Goal: Find specific page/section: Find specific page/section

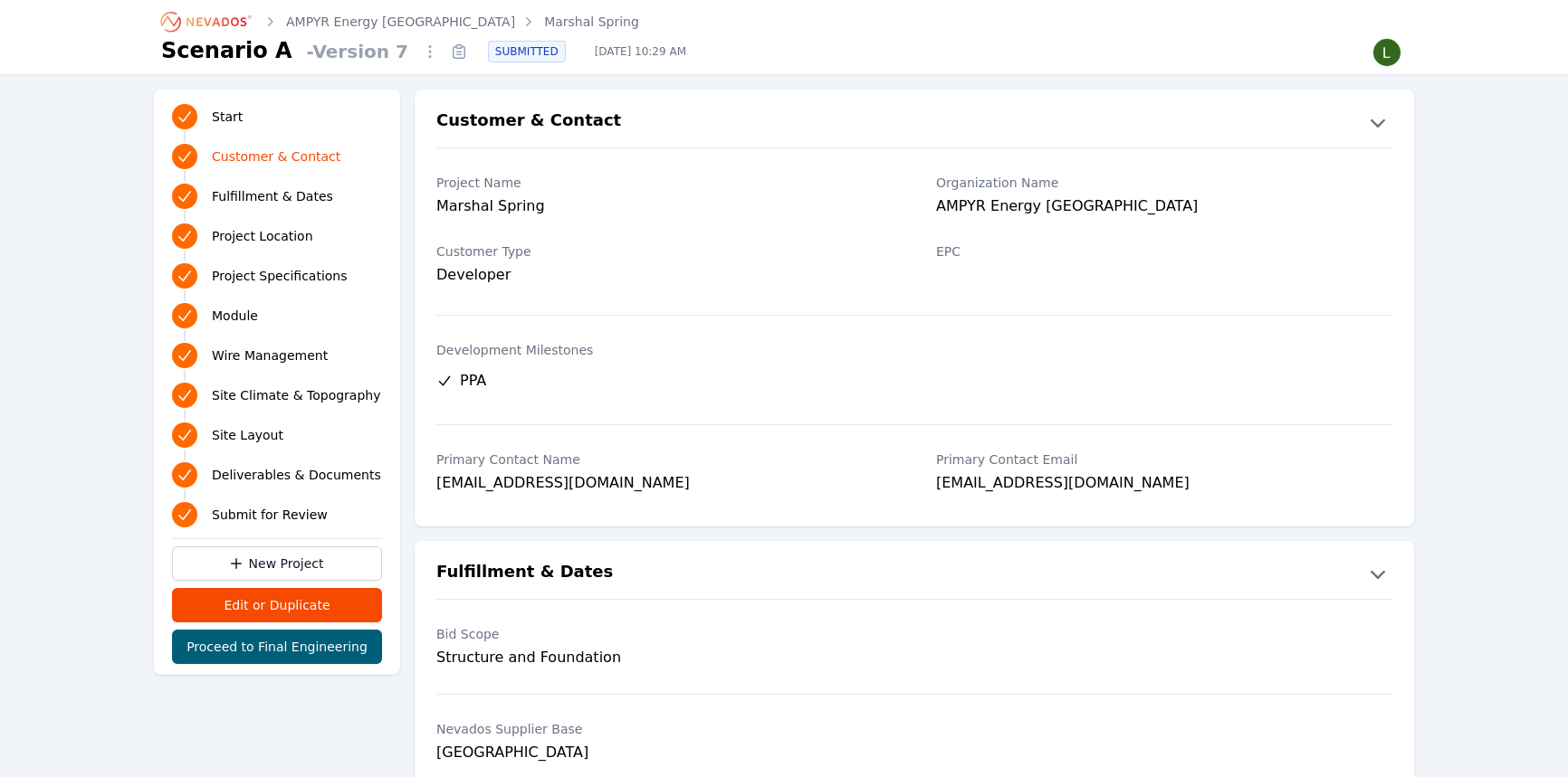
scroll to position [328, 0]
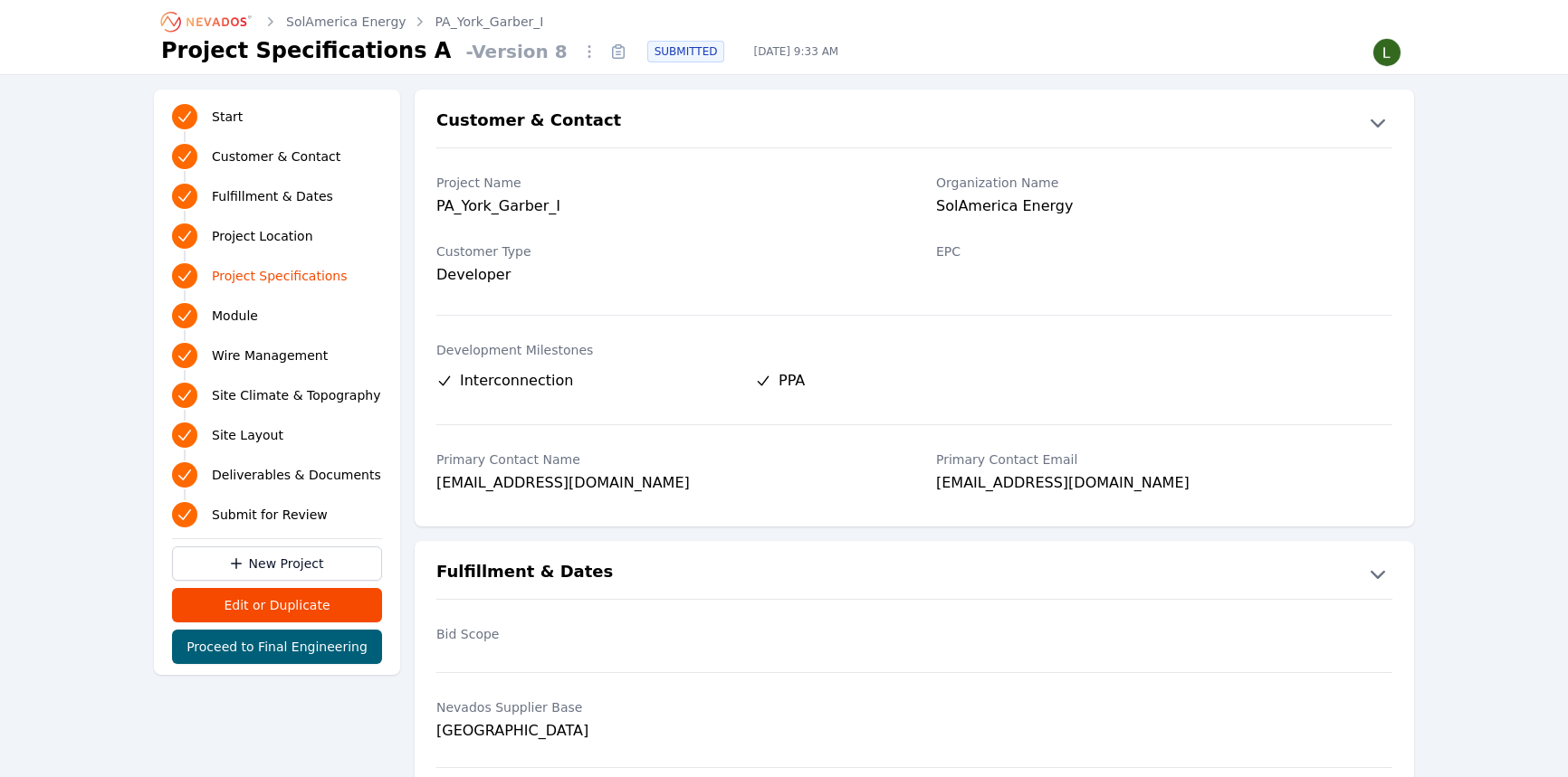
scroll to position [1399, 0]
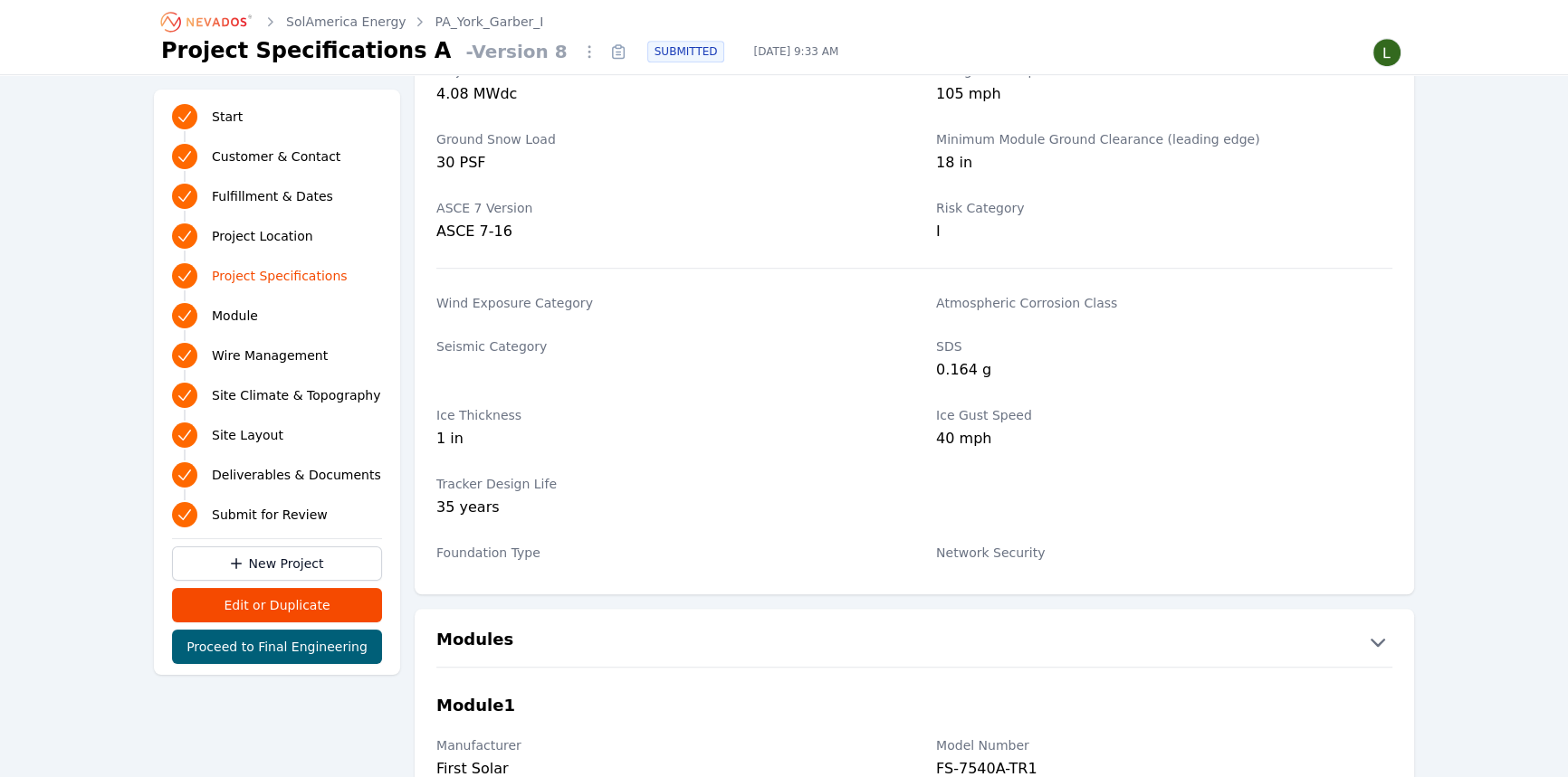
click at [301, 17] on link "SolAmerica Energy" at bounding box center [345, 21] width 120 height 18
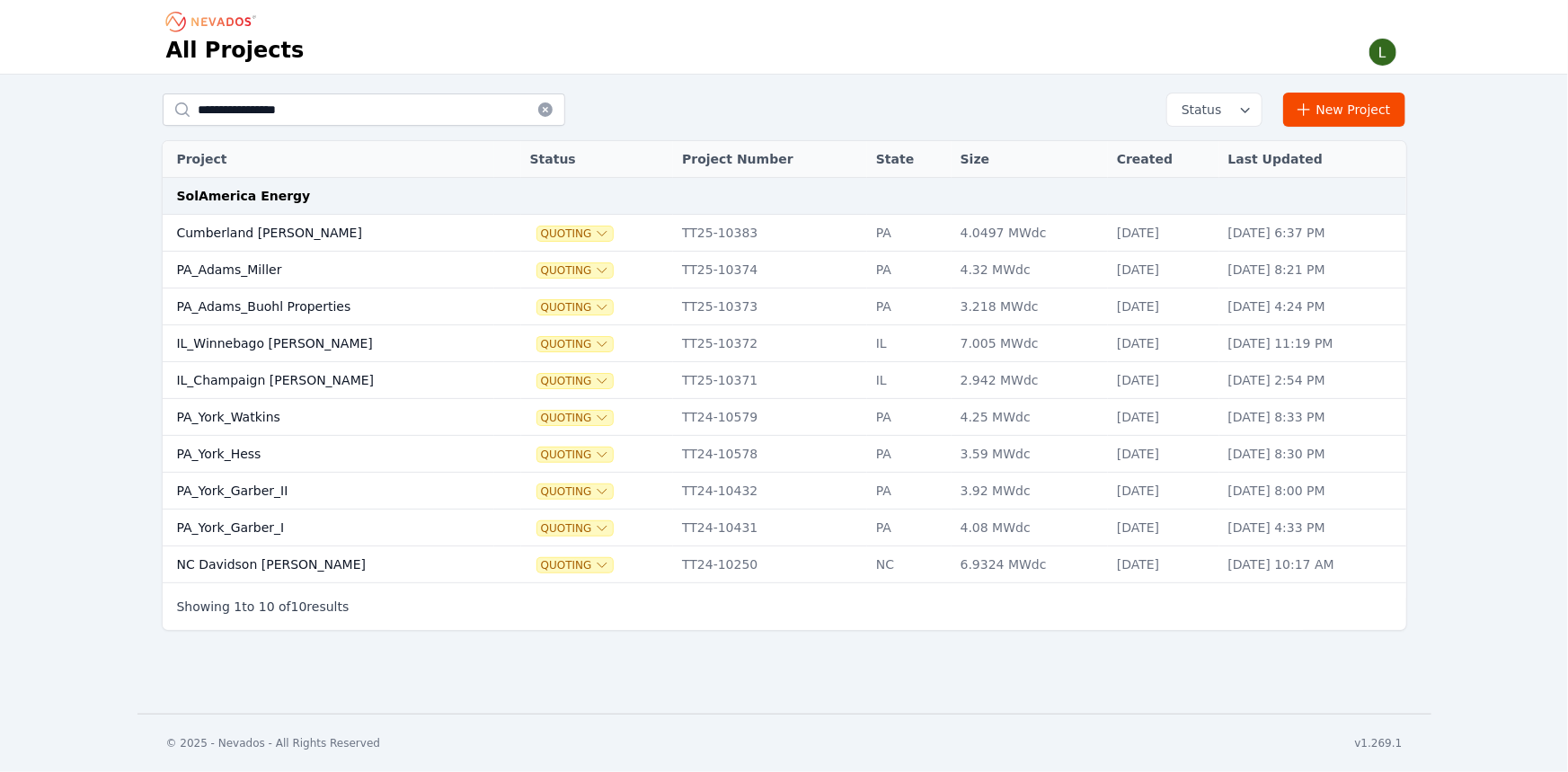
click at [540, 118] on button at bounding box center [545, 109] width 40 height 32
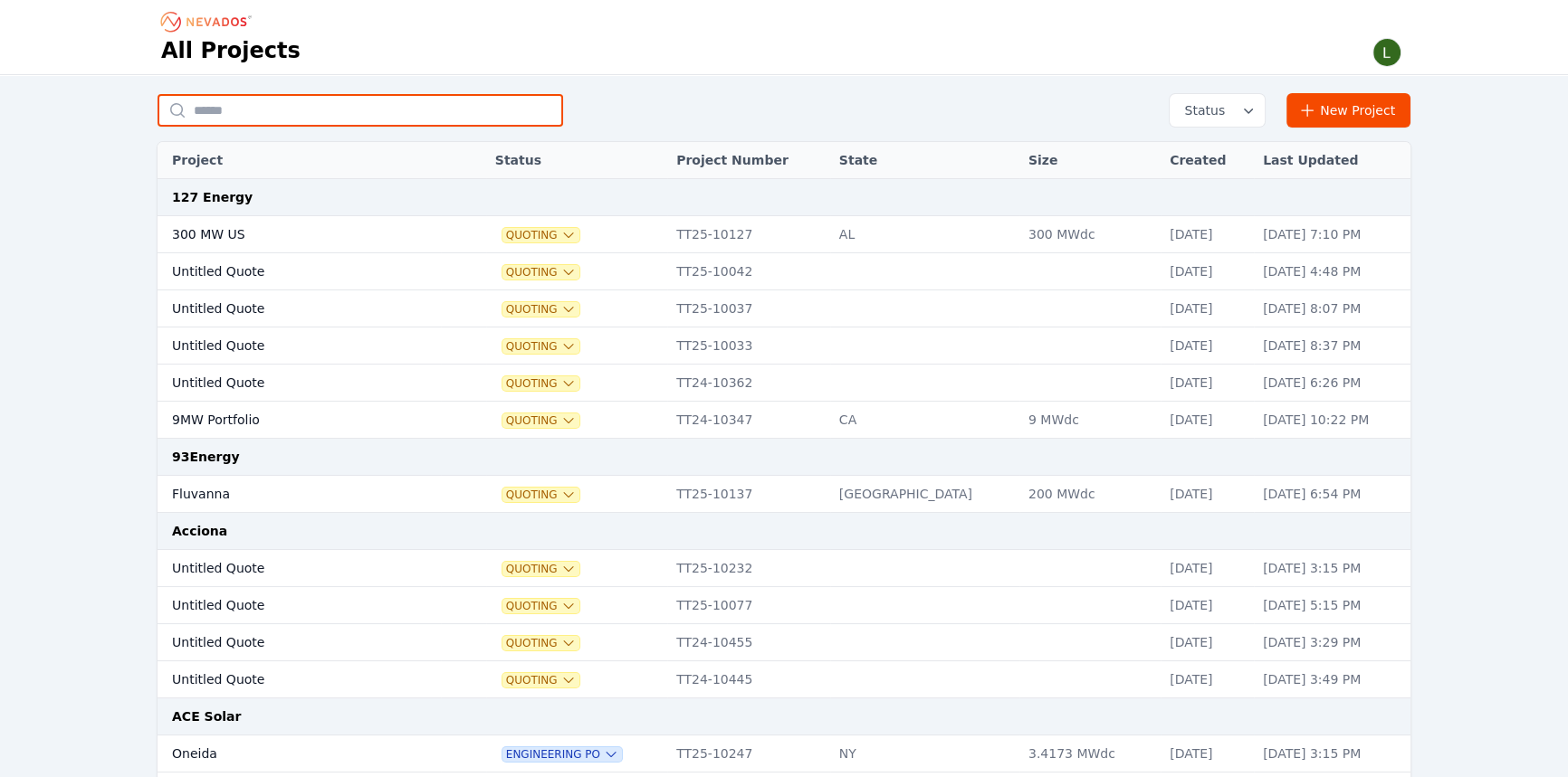
click at [433, 115] on input "text" at bounding box center [360, 110] width 406 height 33
type input "**********"
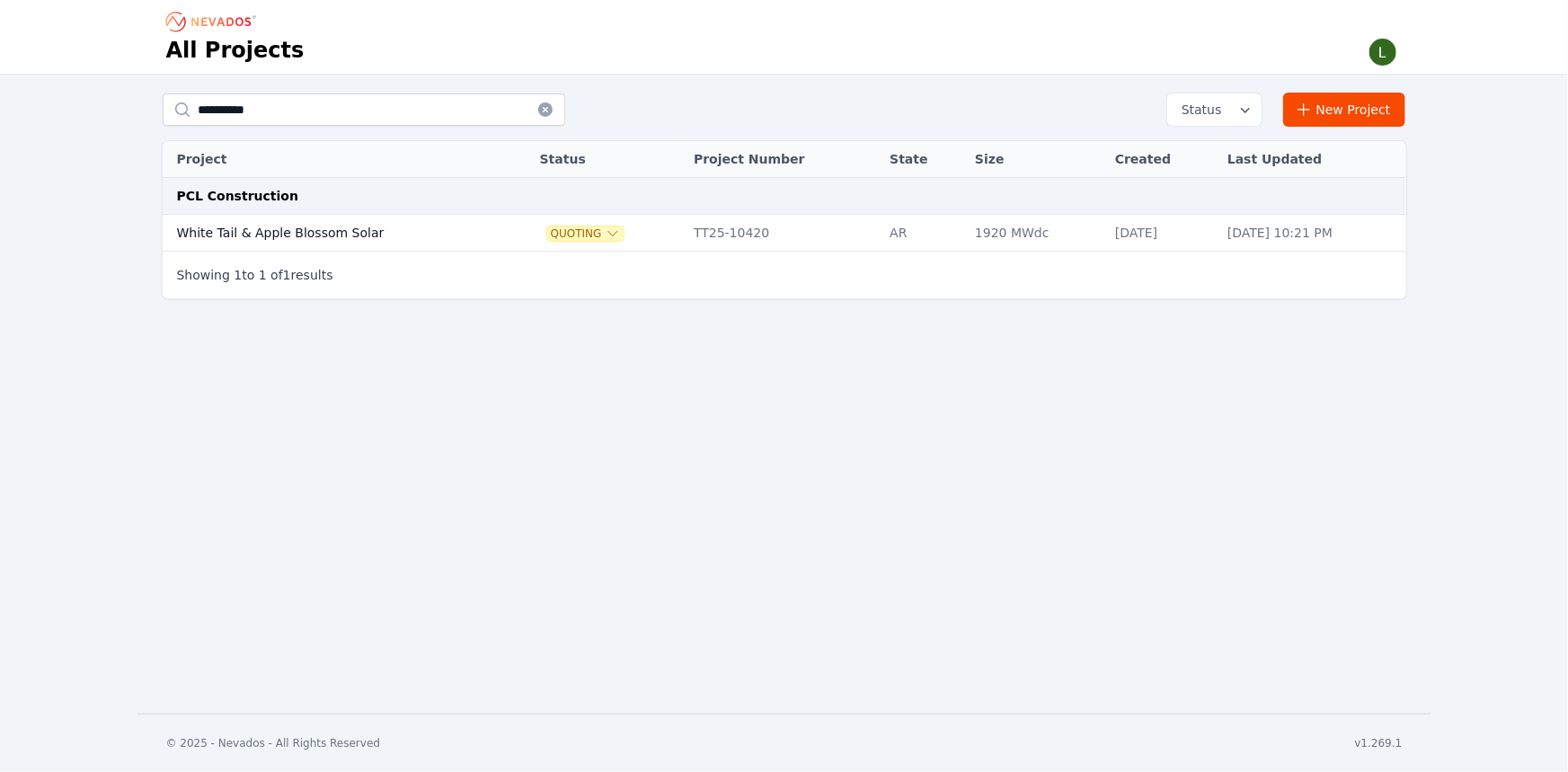
click at [330, 239] on td "White Tail & Apple Blossom Solar" at bounding box center [334, 233] width 342 height 37
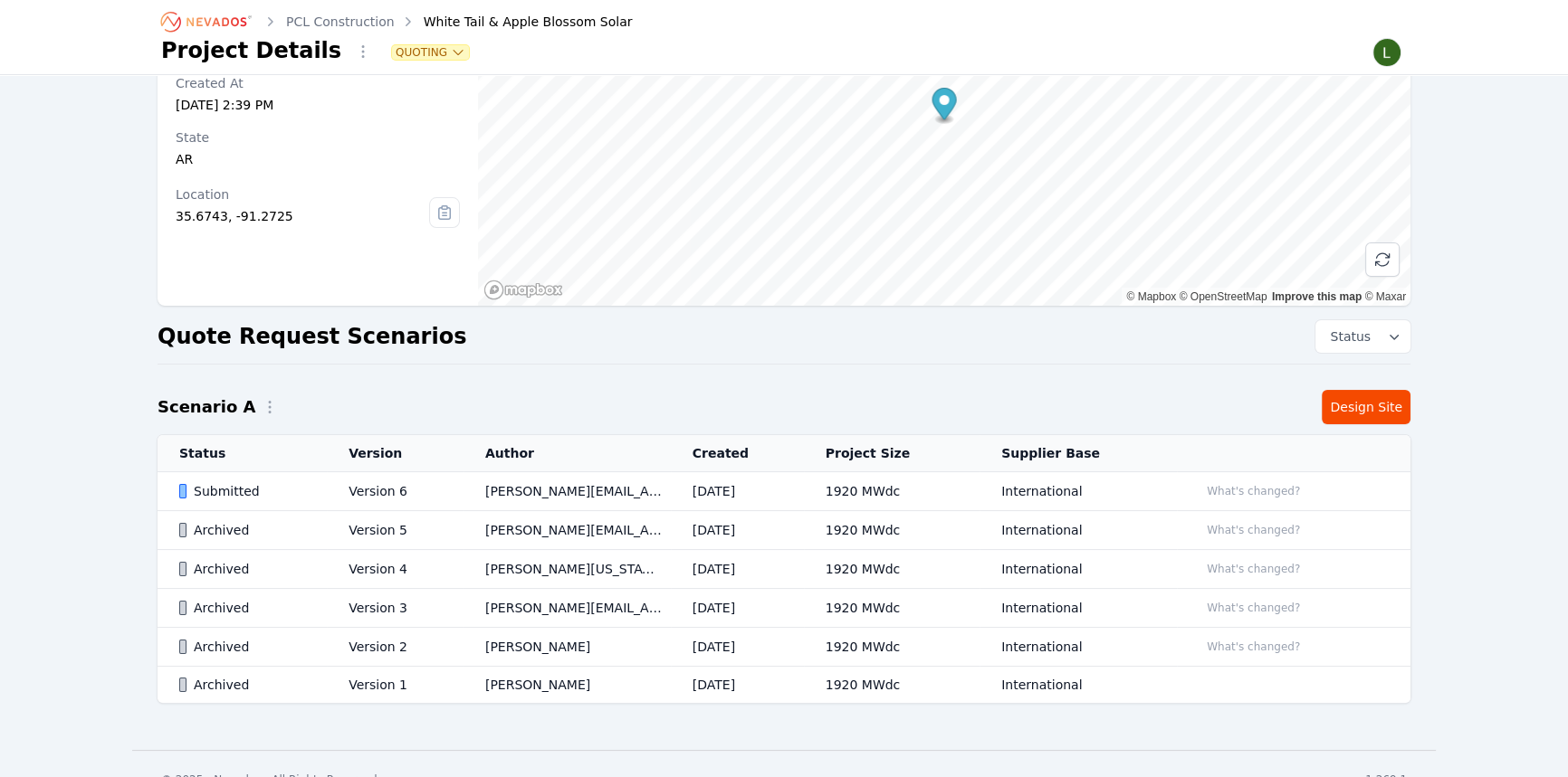
scroll to position [164, 0]
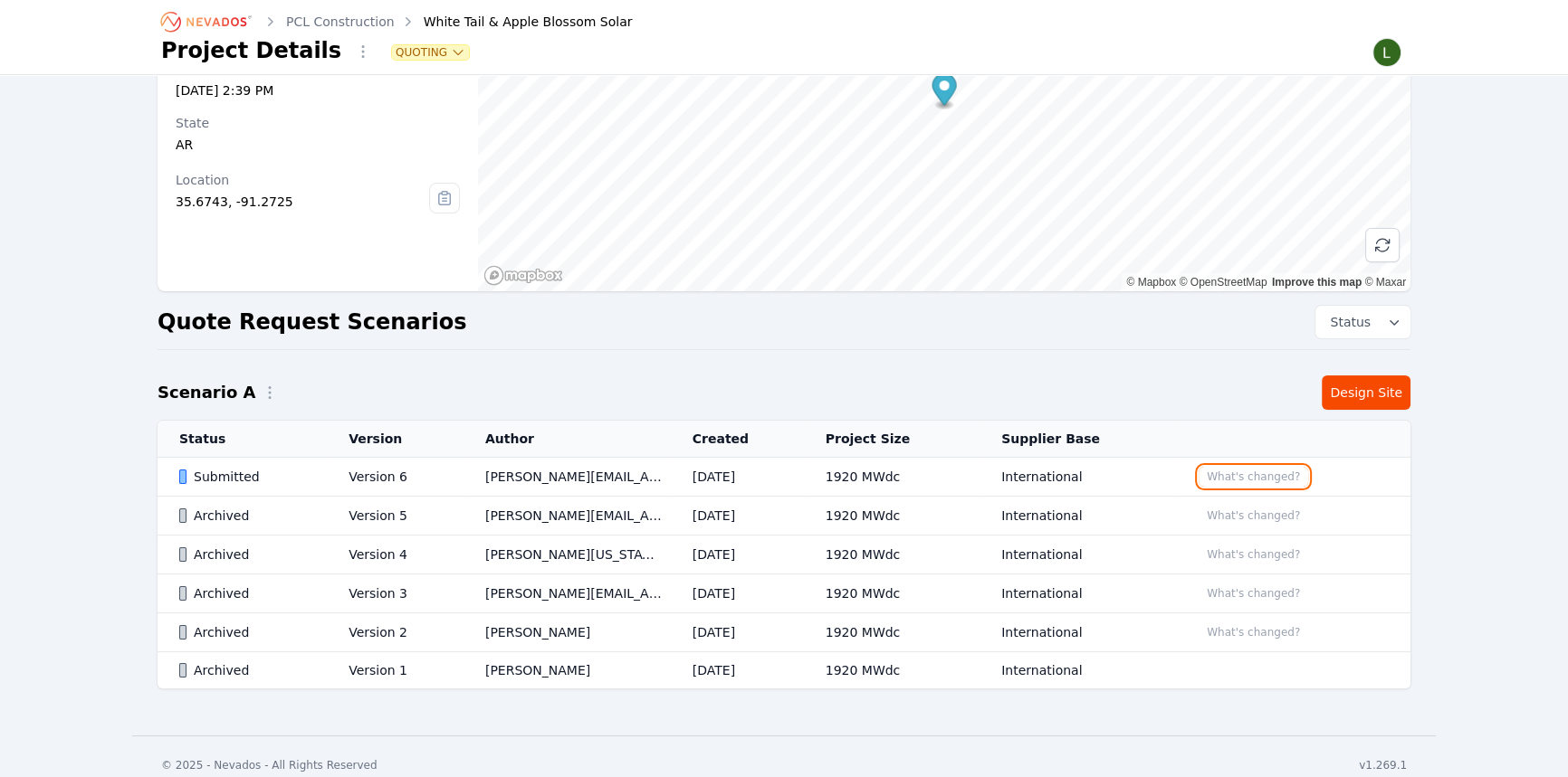
click at [1236, 479] on button "What's changed?" at bounding box center [1254, 476] width 110 height 20
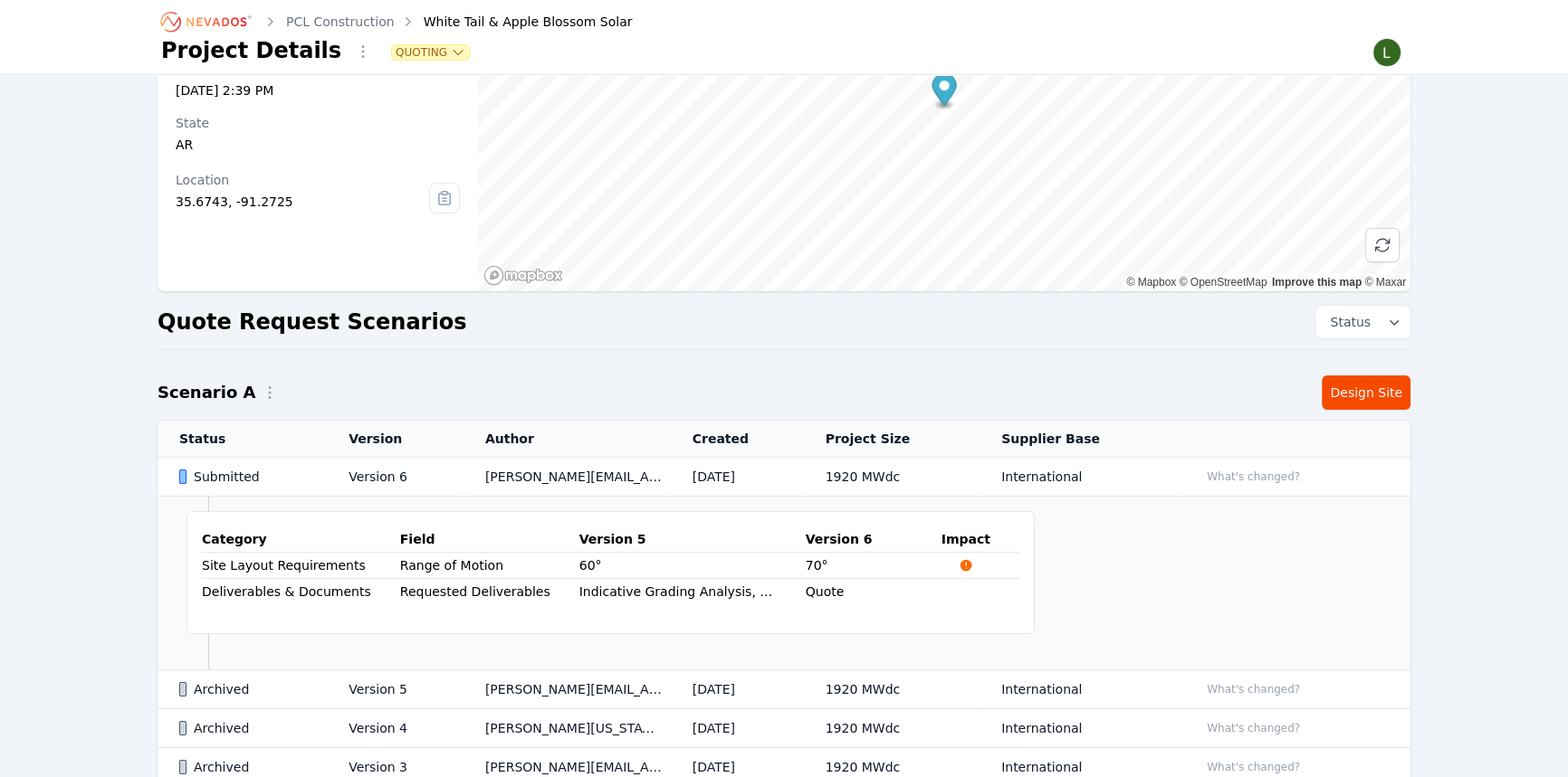
click at [913, 476] on td "1920 MWdc" at bounding box center [892, 477] width 176 height 39
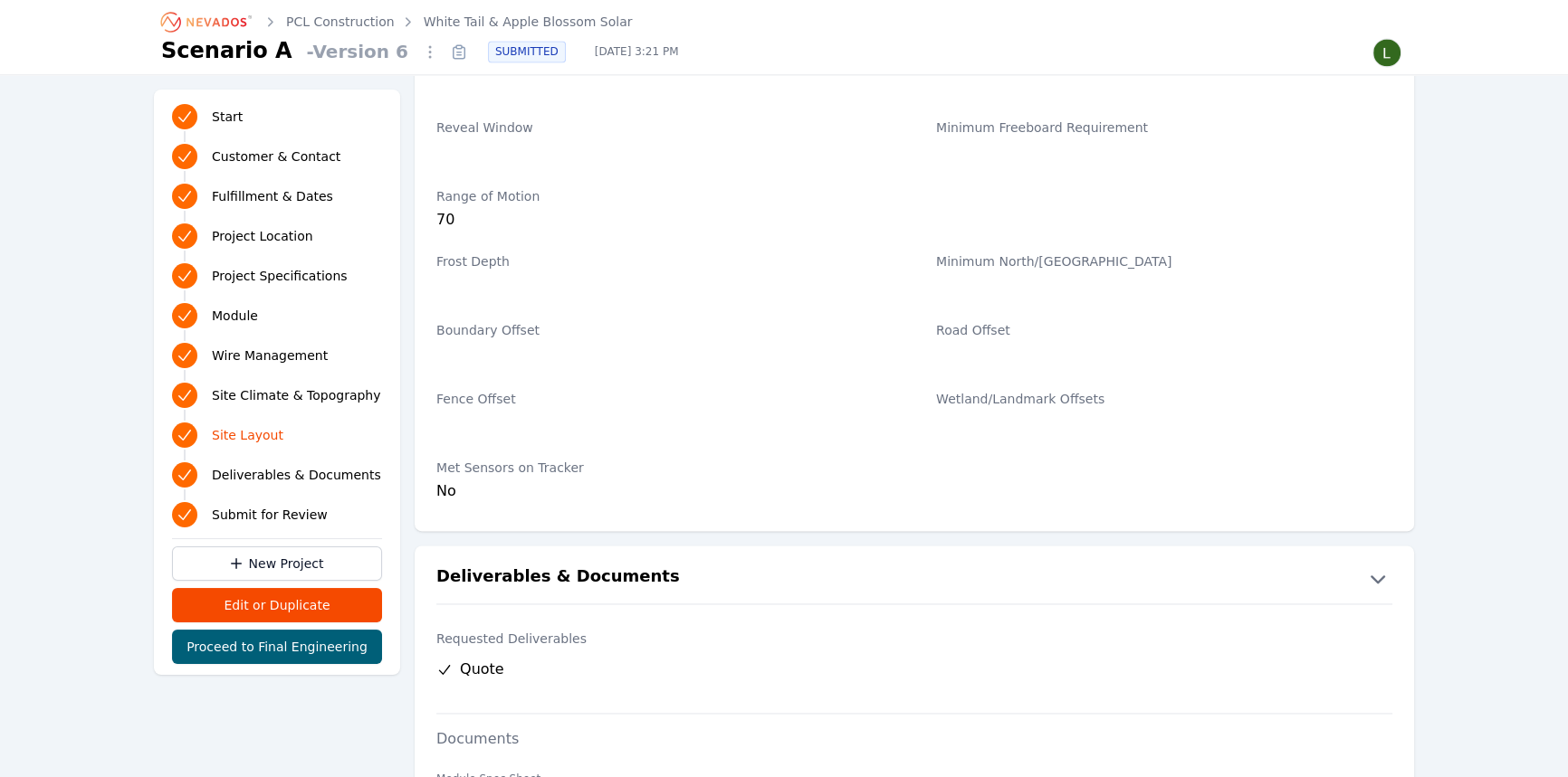
scroll to position [3126, 0]
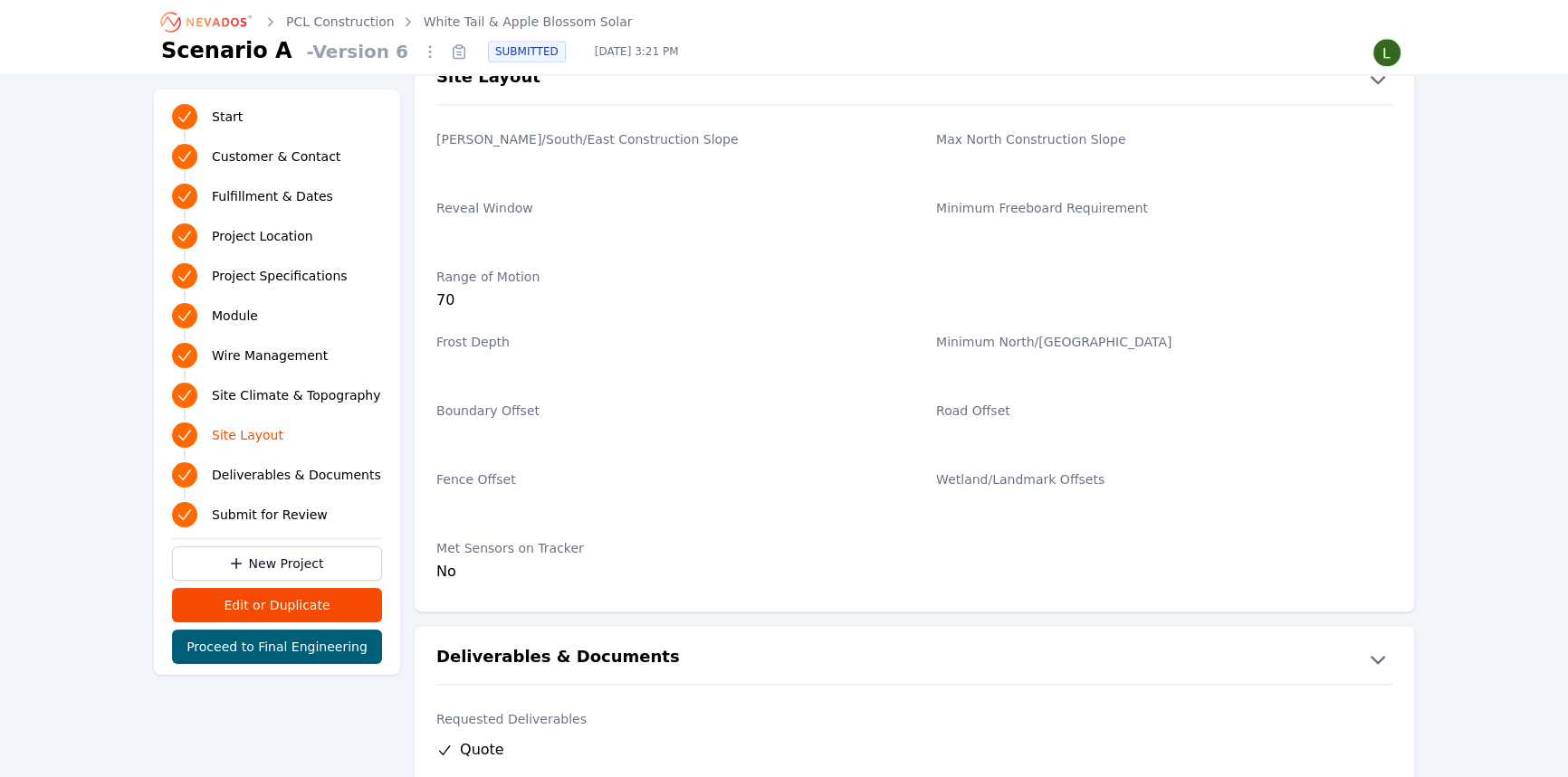
click at [452, 306] on div "Range of Motion 70" at bounding box center [665, 289] width 456 height 65
click at [451, 303] on div "70" at bounding box center [665, 300] width 456 height 21
click at [443, 299] on div "70" at bounding box center [665, 300] width 456 height 21
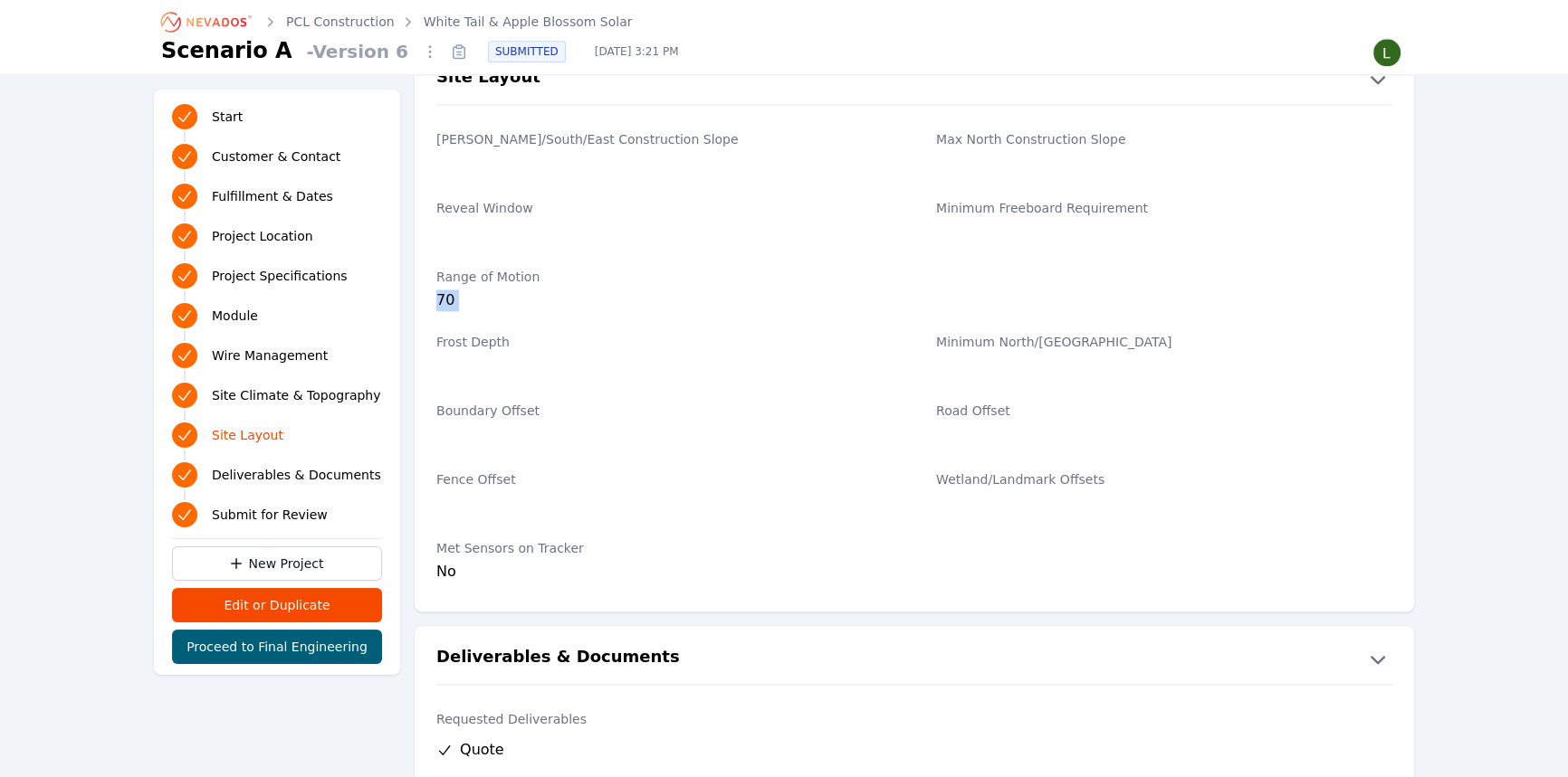
click at [485, 301] on div "70" at bounding box center [665, 300] width 456 height 21
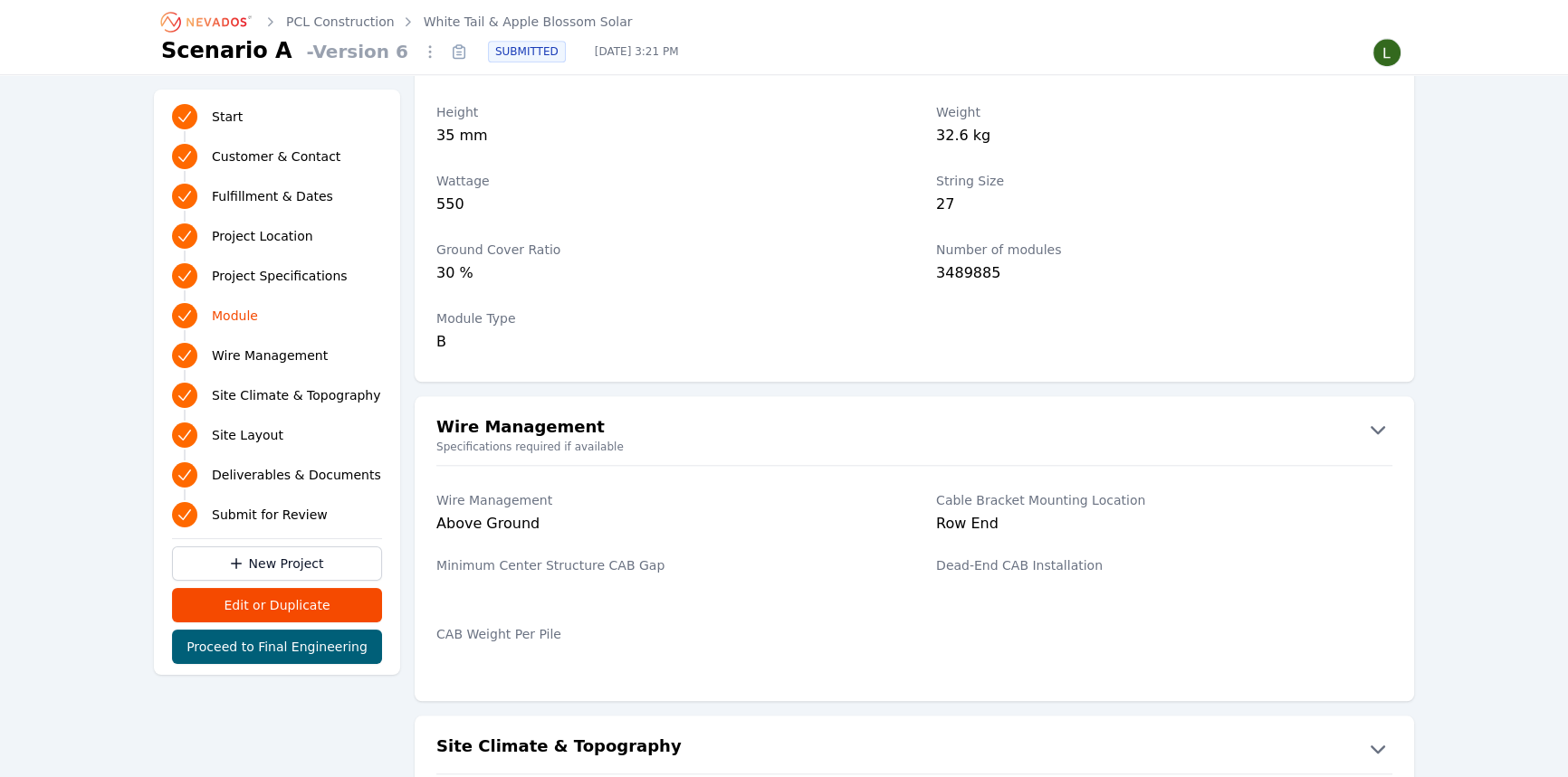
scroll to position [2206, 0]
